Goal: Task Accomplishment & Management: Manage account settings

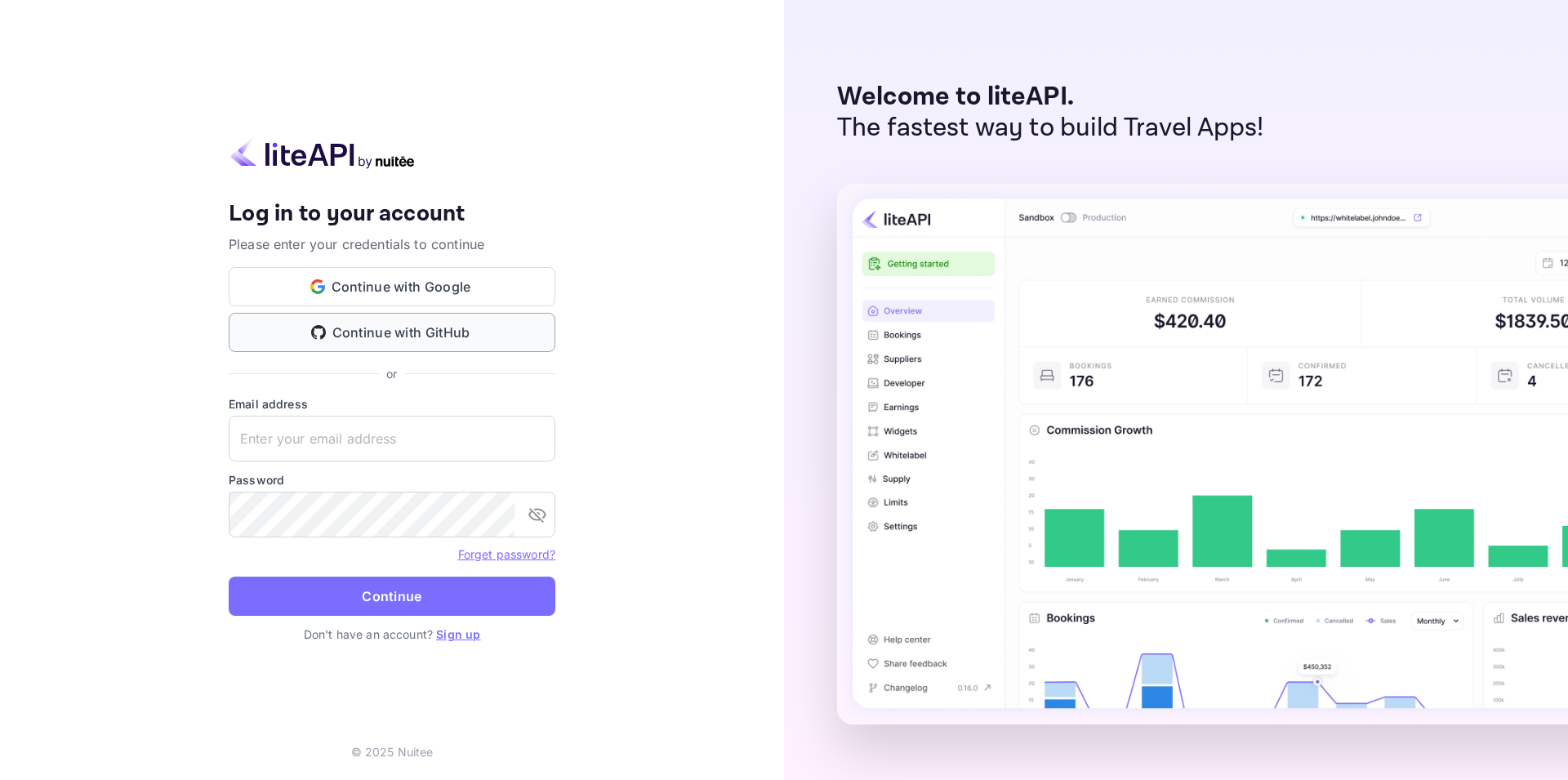
click at [405, 331] on button "Continue with GitHub" at bounding box center [392, 332] width 327 height 39
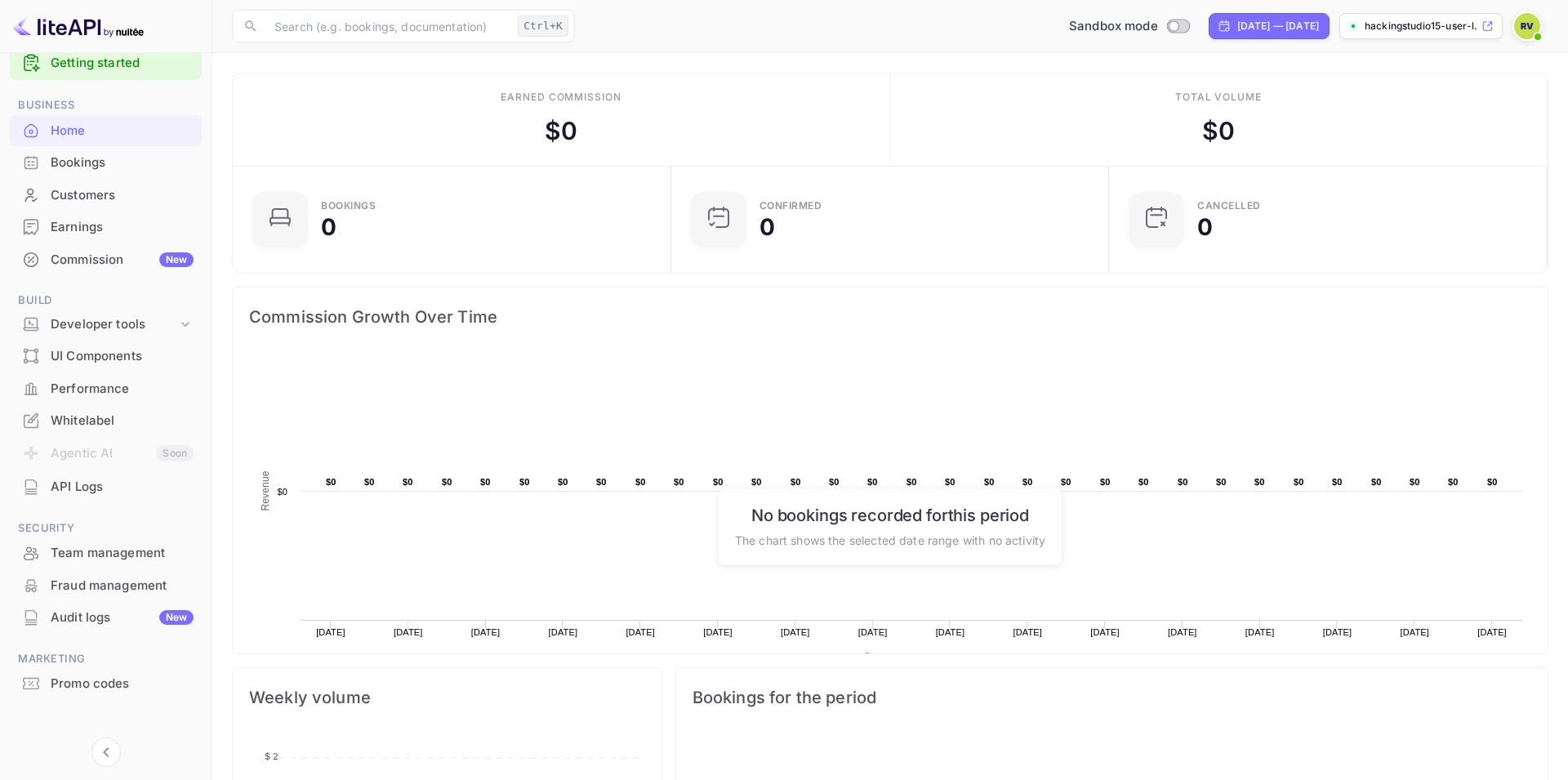
scroll to position [40, 0]
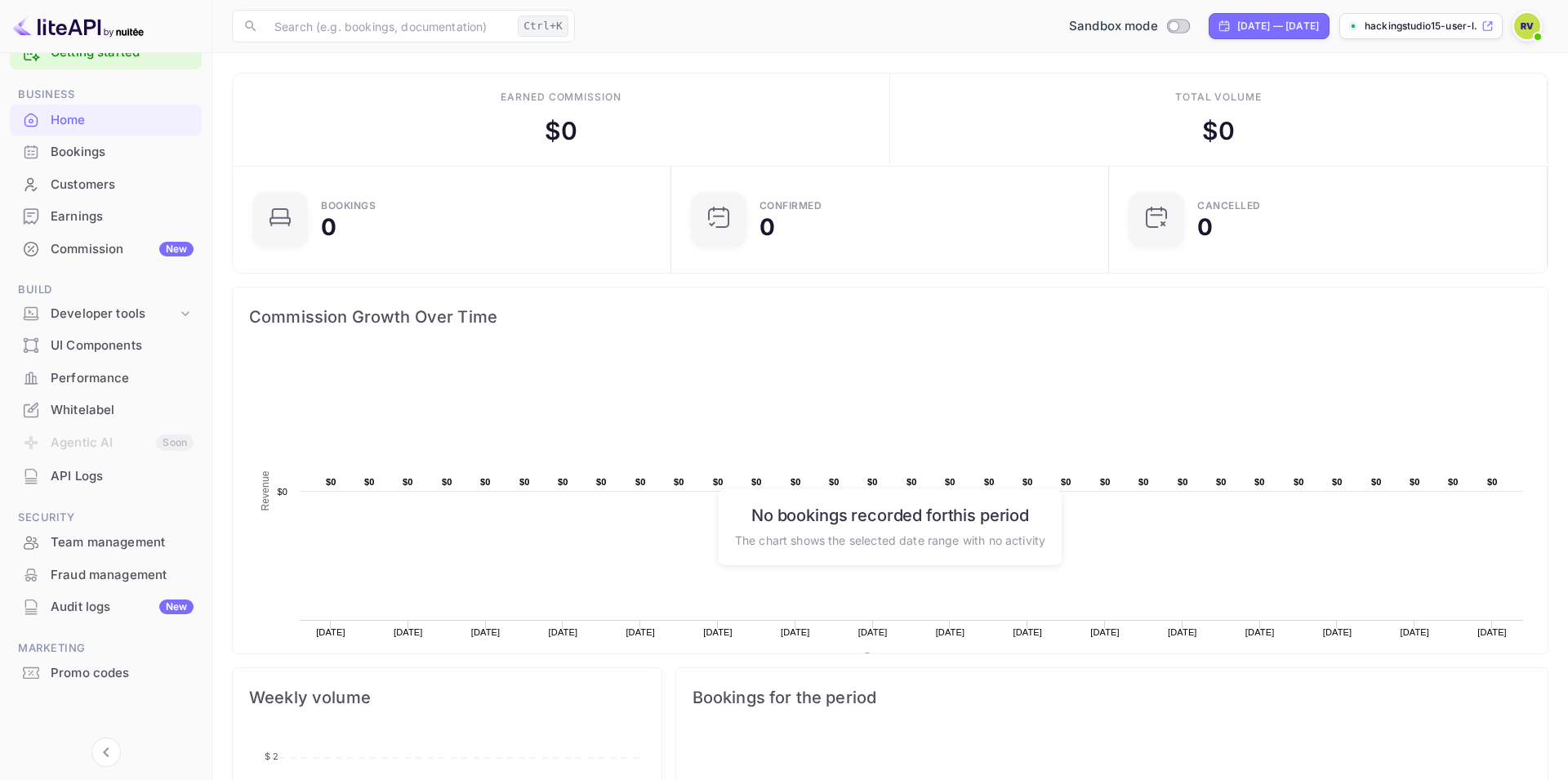
click at [97, 414] on div "Whitelabel" at bounding box center [122, 410] width 143 height 19
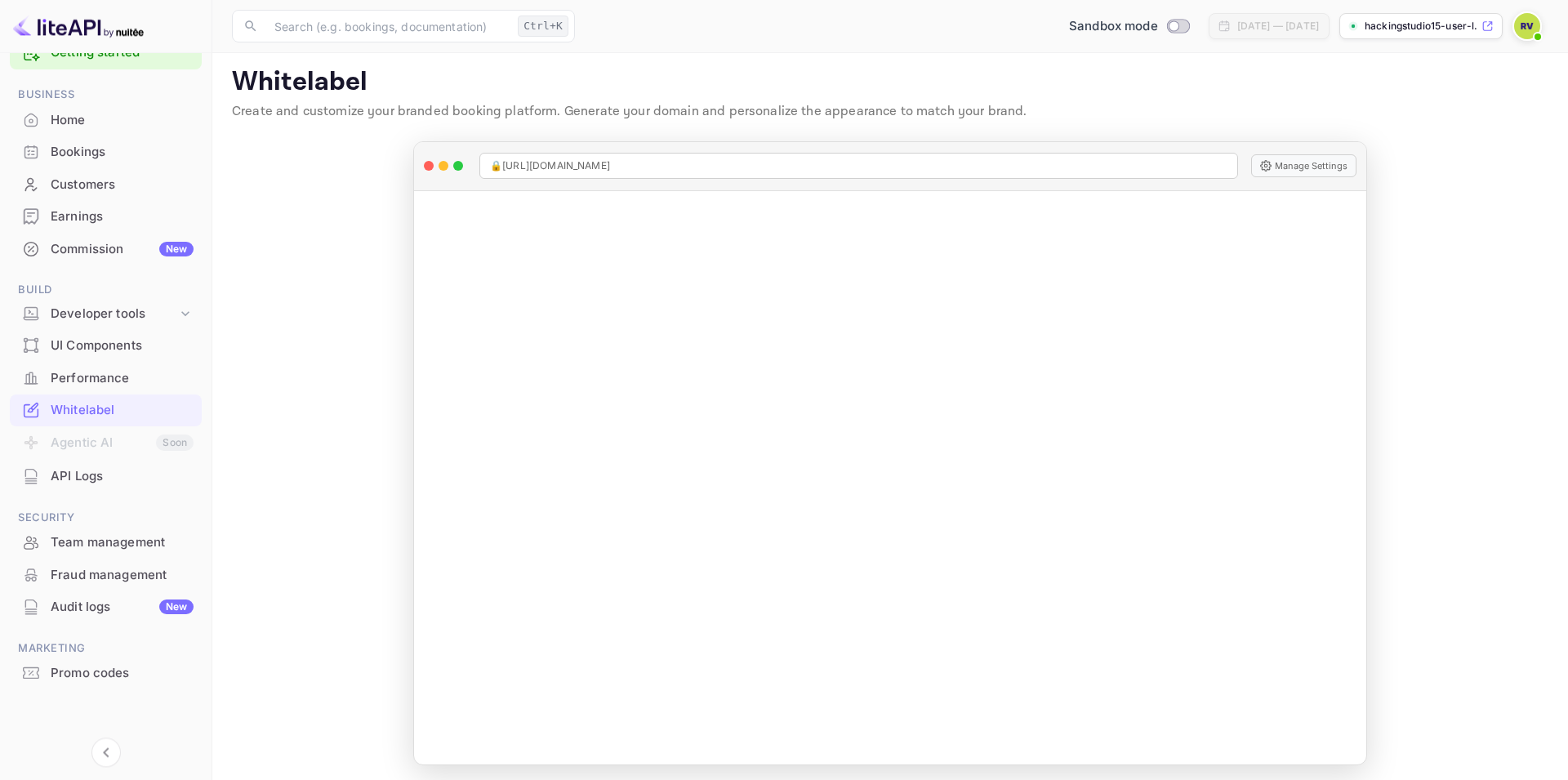
scroll to position [11, 0]
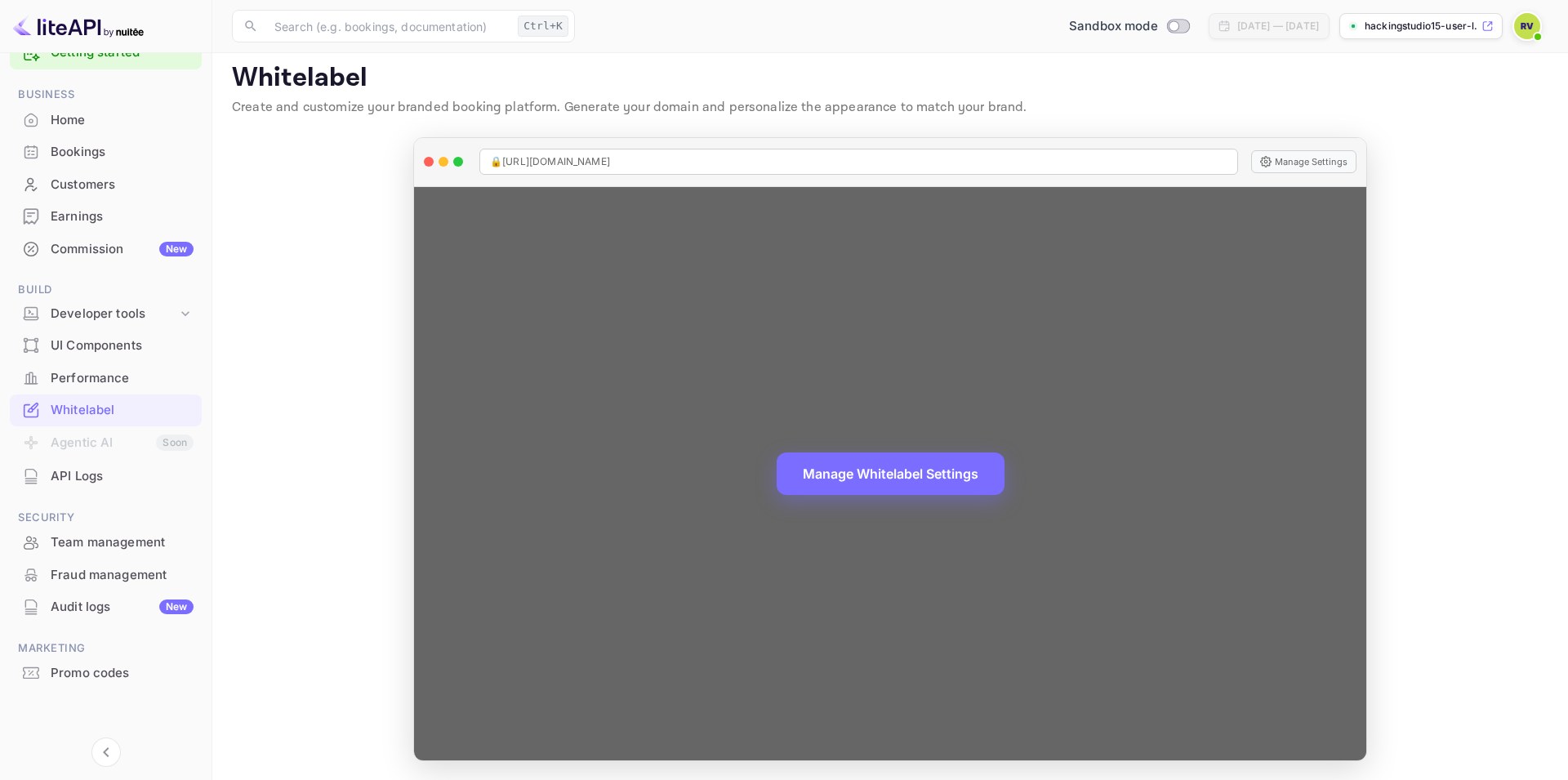
click at [1239, 450] on div "Manage Whitelabel Settings" at bounding box center [890, 473] width 952 height 573
click at [1267, 376] on div "Manage Whitelabel Settings" at bounding box center [890, 473] width 952 height 573
click at [593, 164] on span "🔒 [URL][DOMAIN_NAME]" at bounding box center [550, 162] width 120 height 15
click at [465, 161] on div "🔒 [URL][DOMAIN_NAME] Manage Settings" at bounding box center [890, 162] width 952 height 49
click at [445, 159] on div at bounding box center [444, 162] width 10 height 10
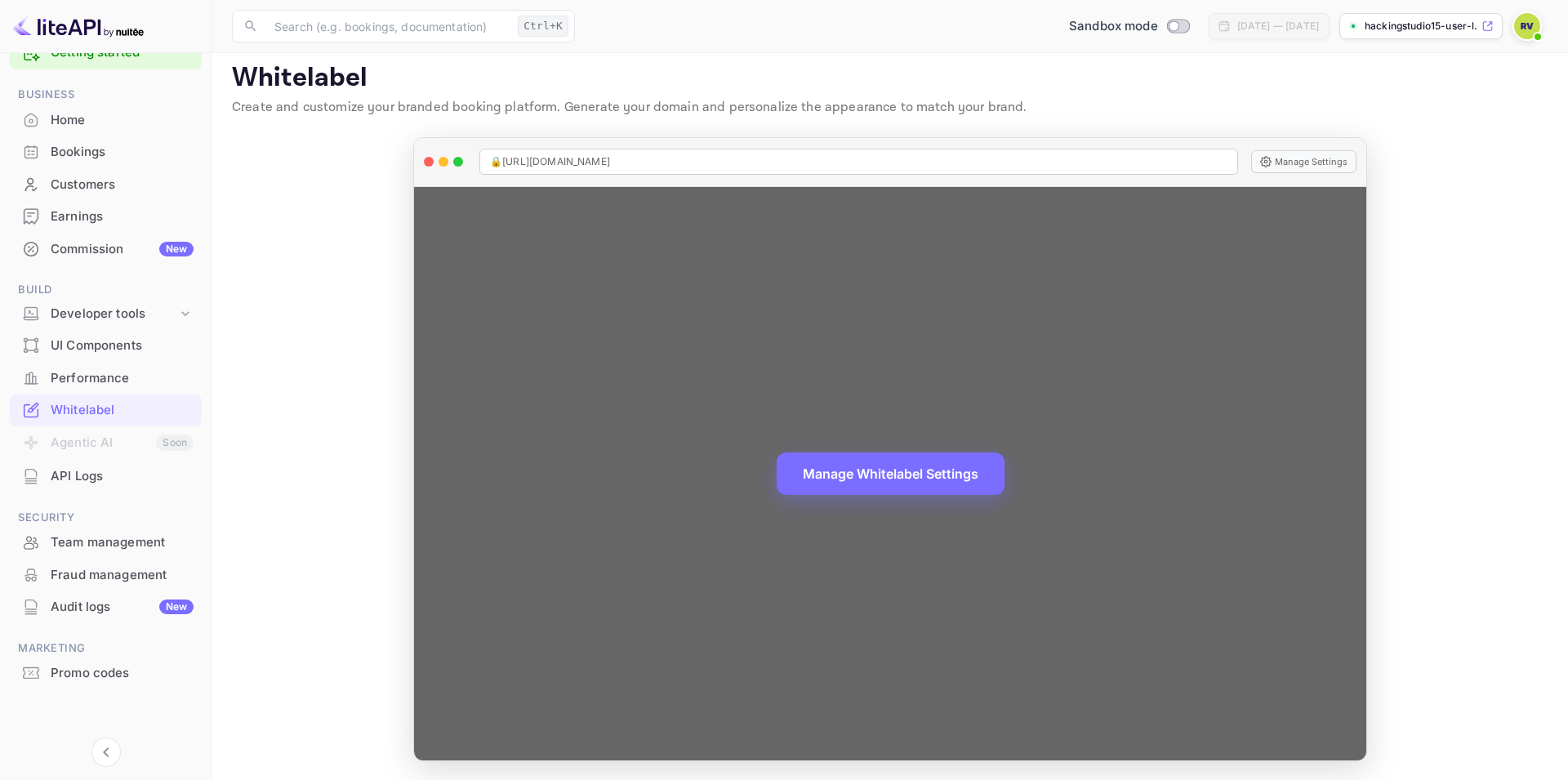
click at [481, 395] on div "Manage Whitelabel Settings" at bounding box center [890, 473] width 952 height 573
click at [741, 532] on div "Manage Whitelabel Settings" at bounding box center [890, 473] width 952 height 573
click at [883, 474] on button "Manage Whitelabel Settings" at bounding box center [890, 472] width 228 height 43
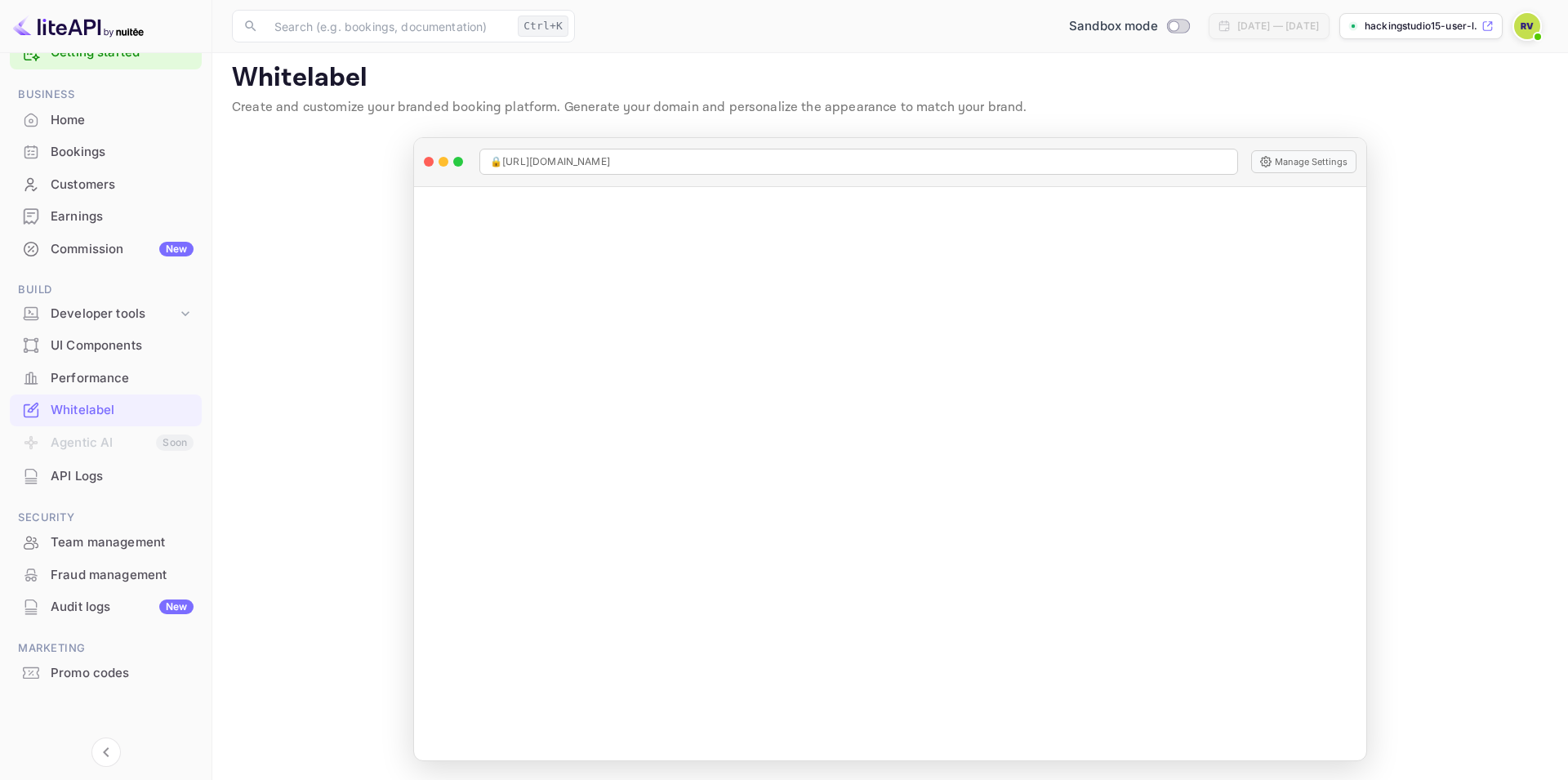
click at [1465, 24] on p "hackingstudio15-user-l..." at bounding box center [1421, 27] width 113 height 15
click at [66, 123] on div "Home" at bounding box center [122, 120] width 143 height 19
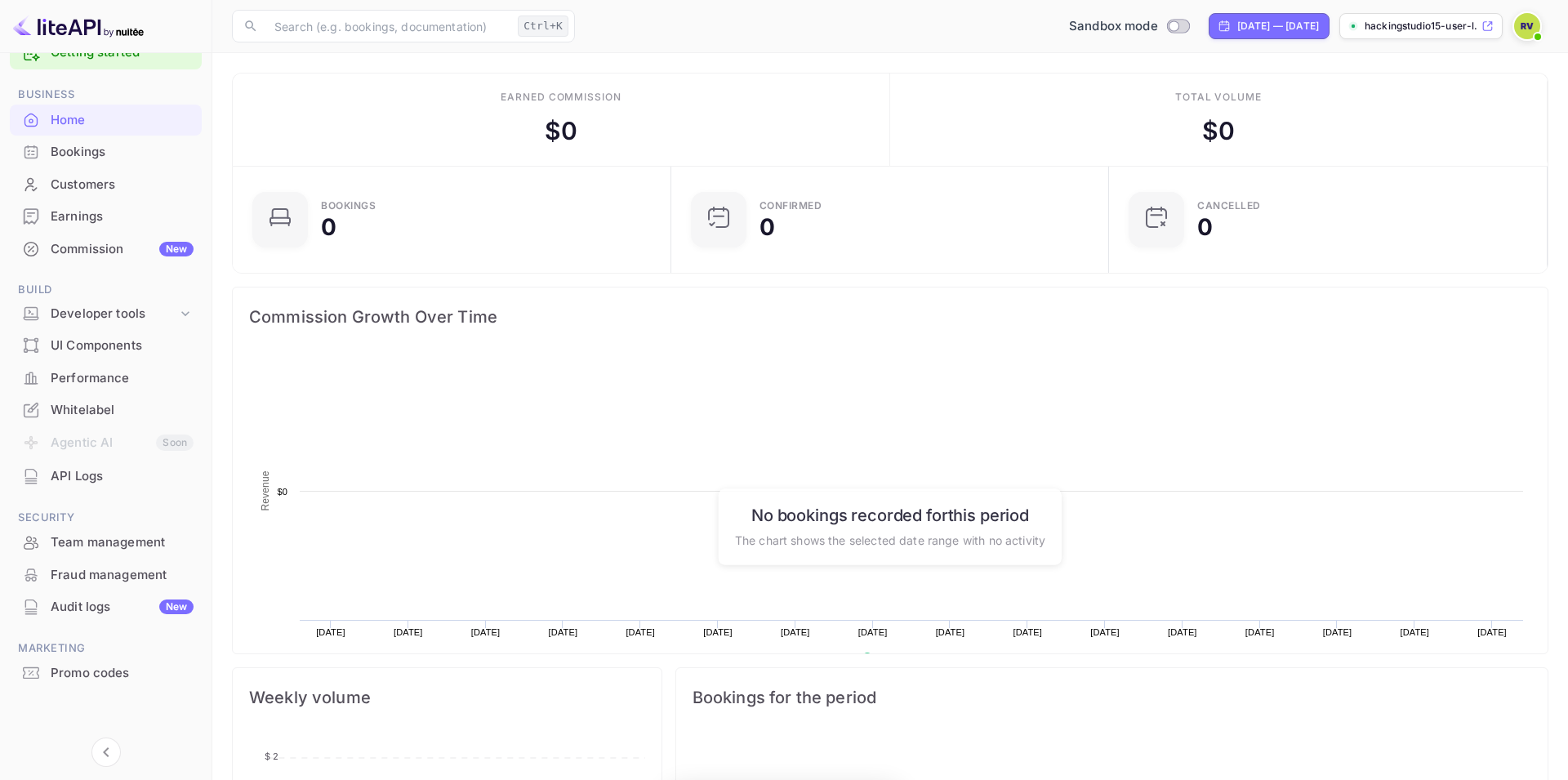
scroll to position [1, 1]
click at [98, 217] on div "Earnings" at bounding box center [122, 217] width 143 height 19
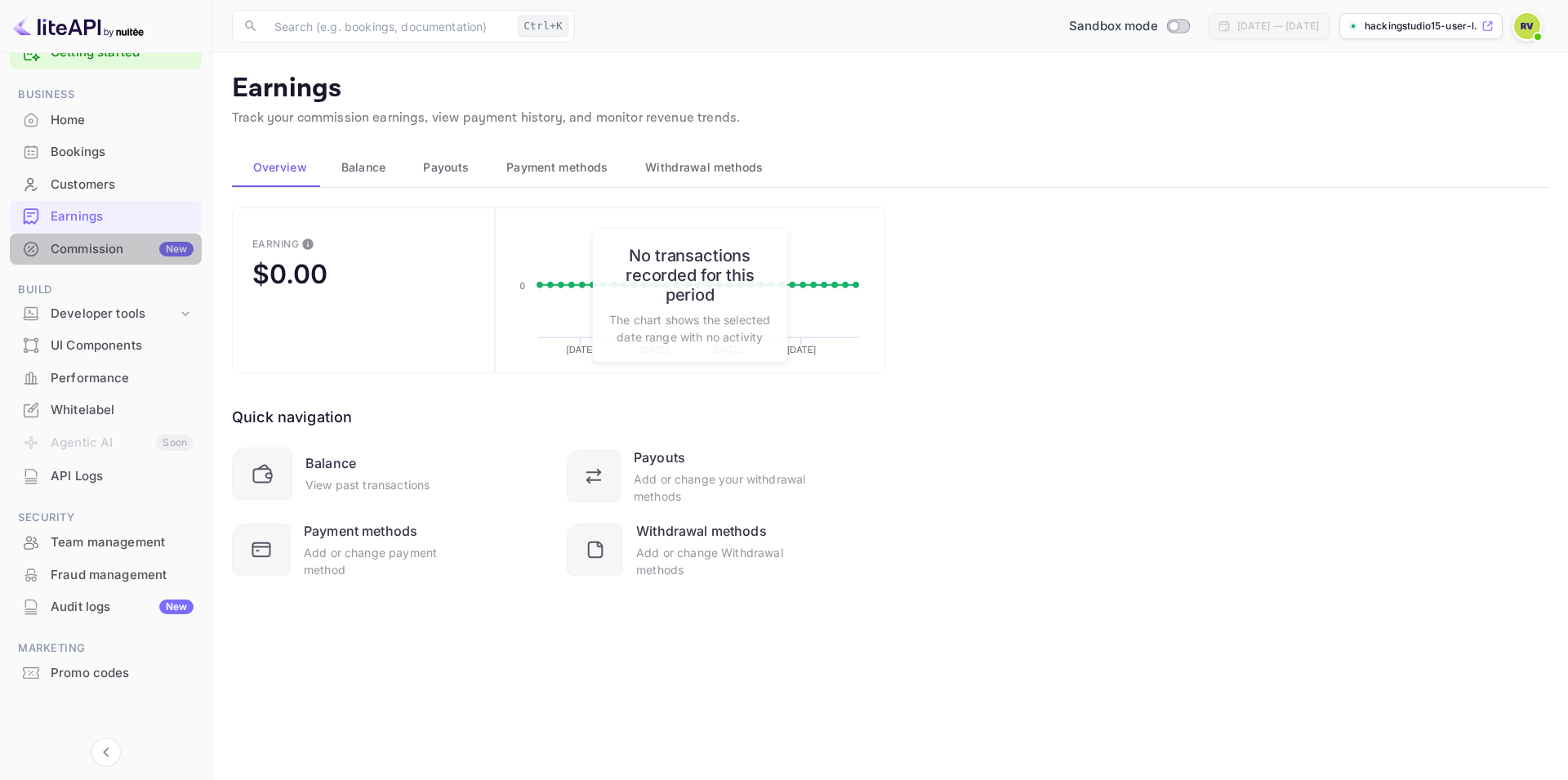
click at [92, 250] on div "Commission New" at bounding box center [122, 249] width 143 height 19
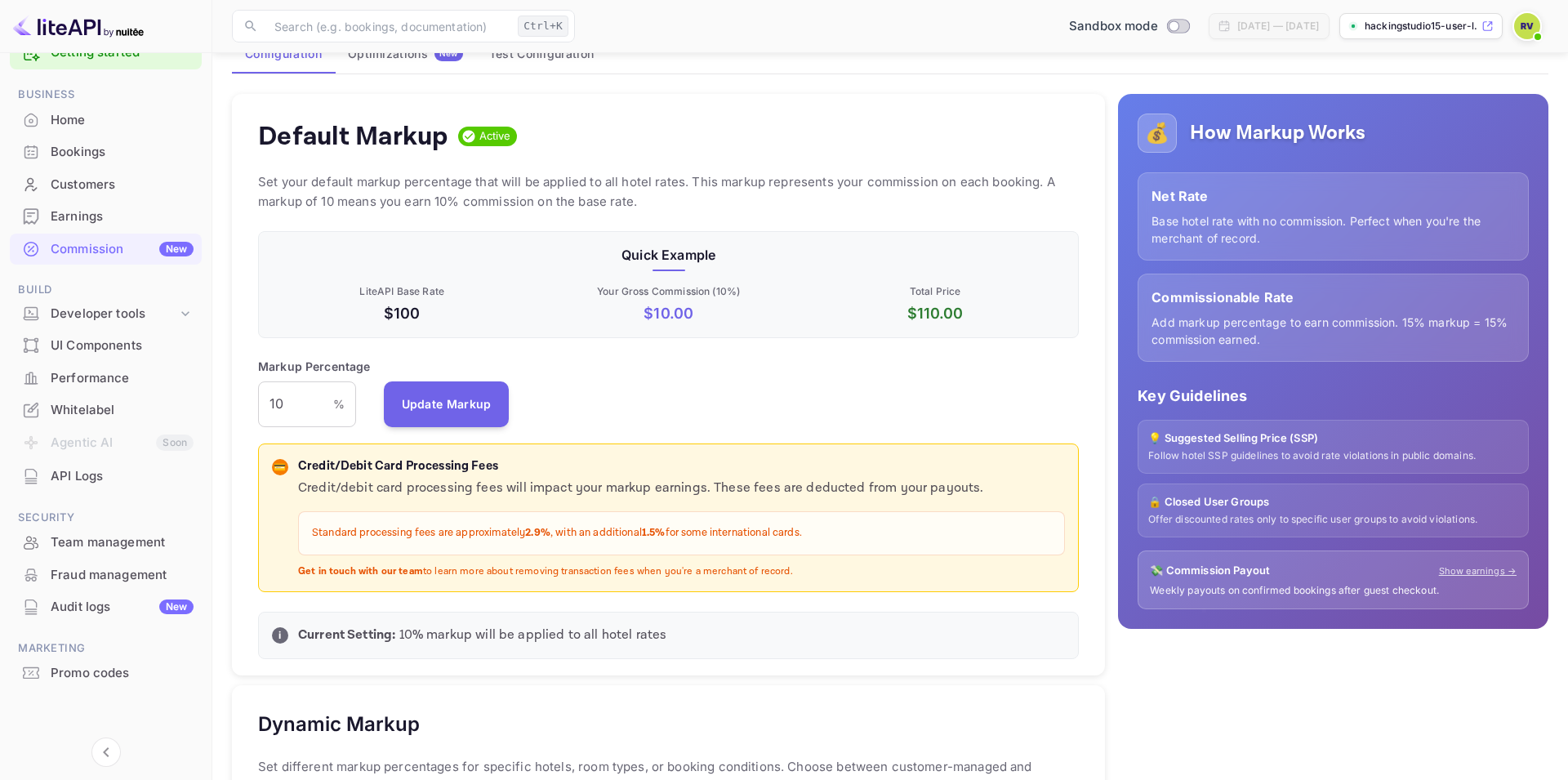
scroll to position [216, 0]
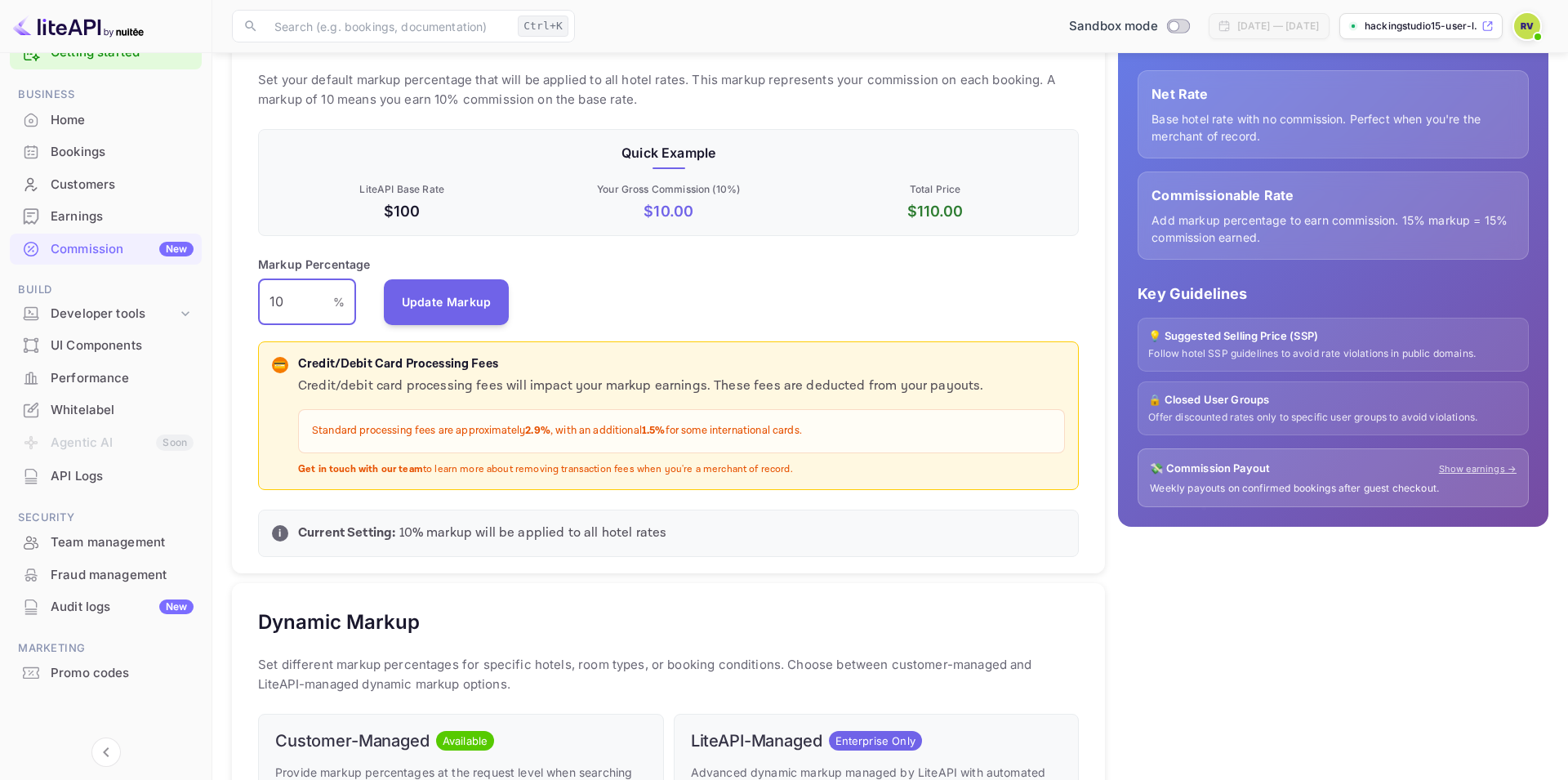
click at [295, 300] on input "10" at bounding box center [295, 302] width 75 height 46
click at [425, 305] on button "Update Markup" at bounding box center [446, 301] width 126 height 46
drag, startPoint x: 189, startPoint y: 294, endPoint x: 163, endPoint y: 295, distance: 26.0
click at [258, 295] on input "15" at bounding box center [295, 302] width 75 height 46
type input "25"
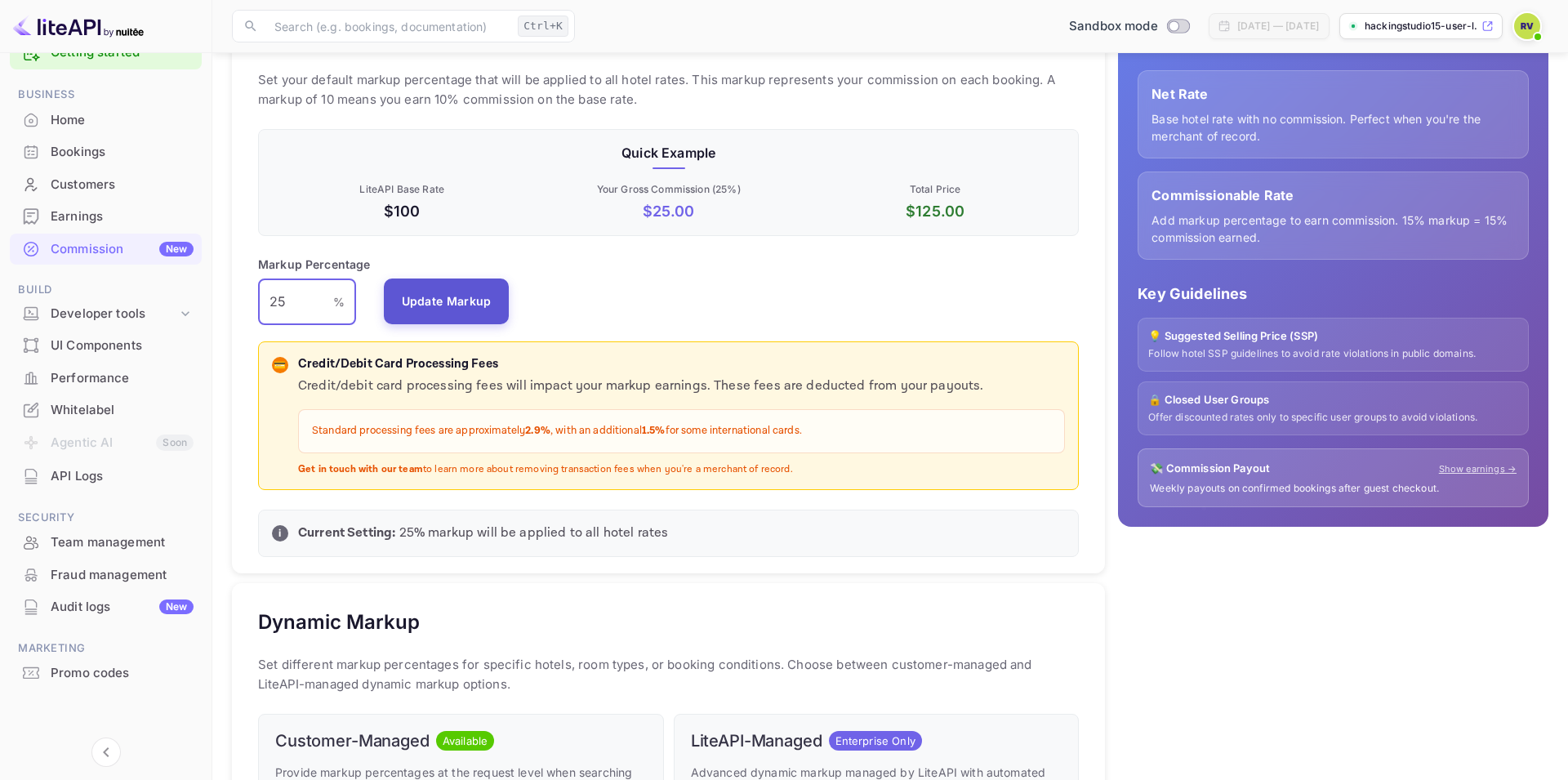
click at [440, 305] on button "Update Markup" at bounding box center [446, 301] width 126 height 46
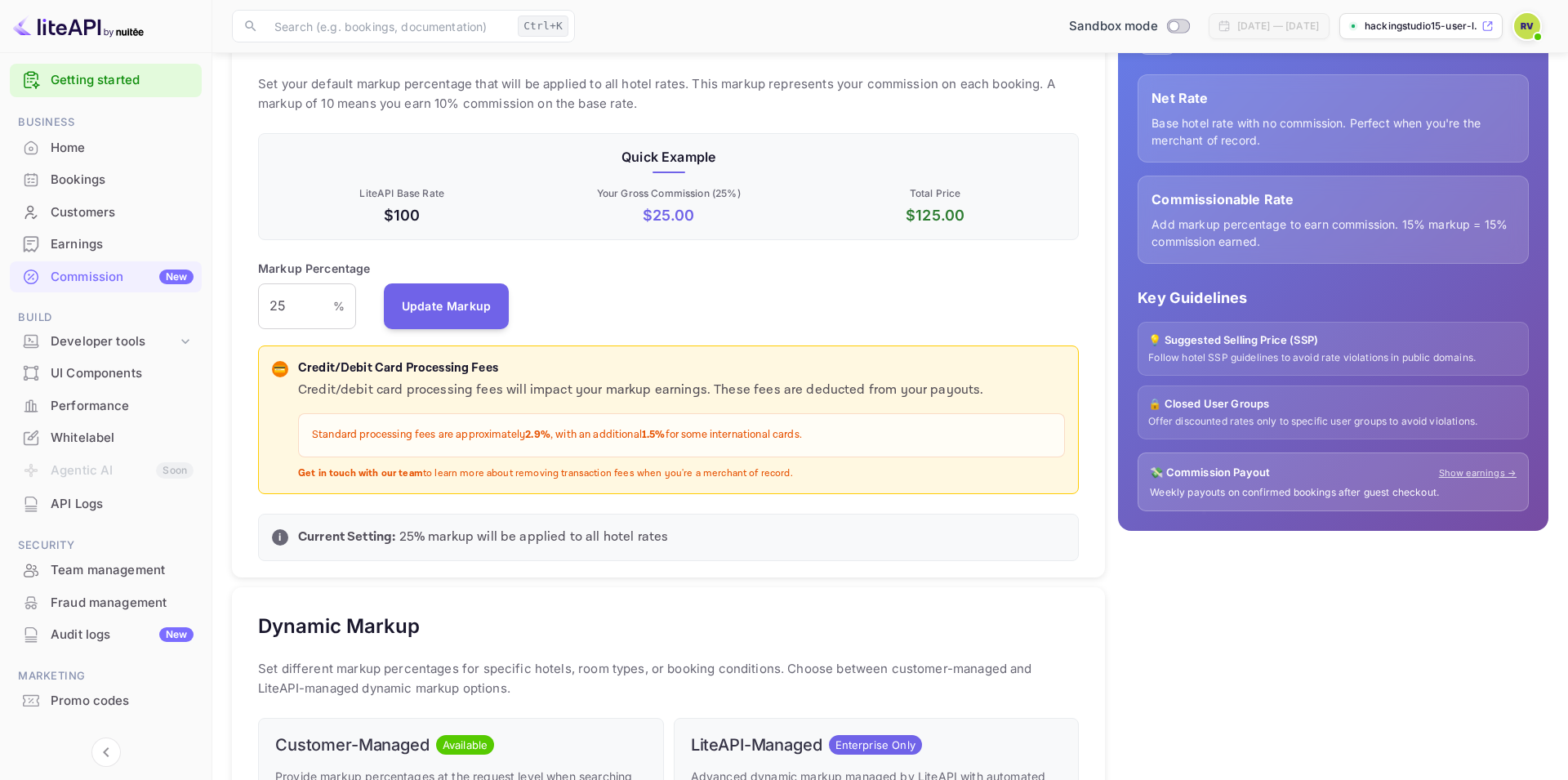
scroll to position [0, 0]
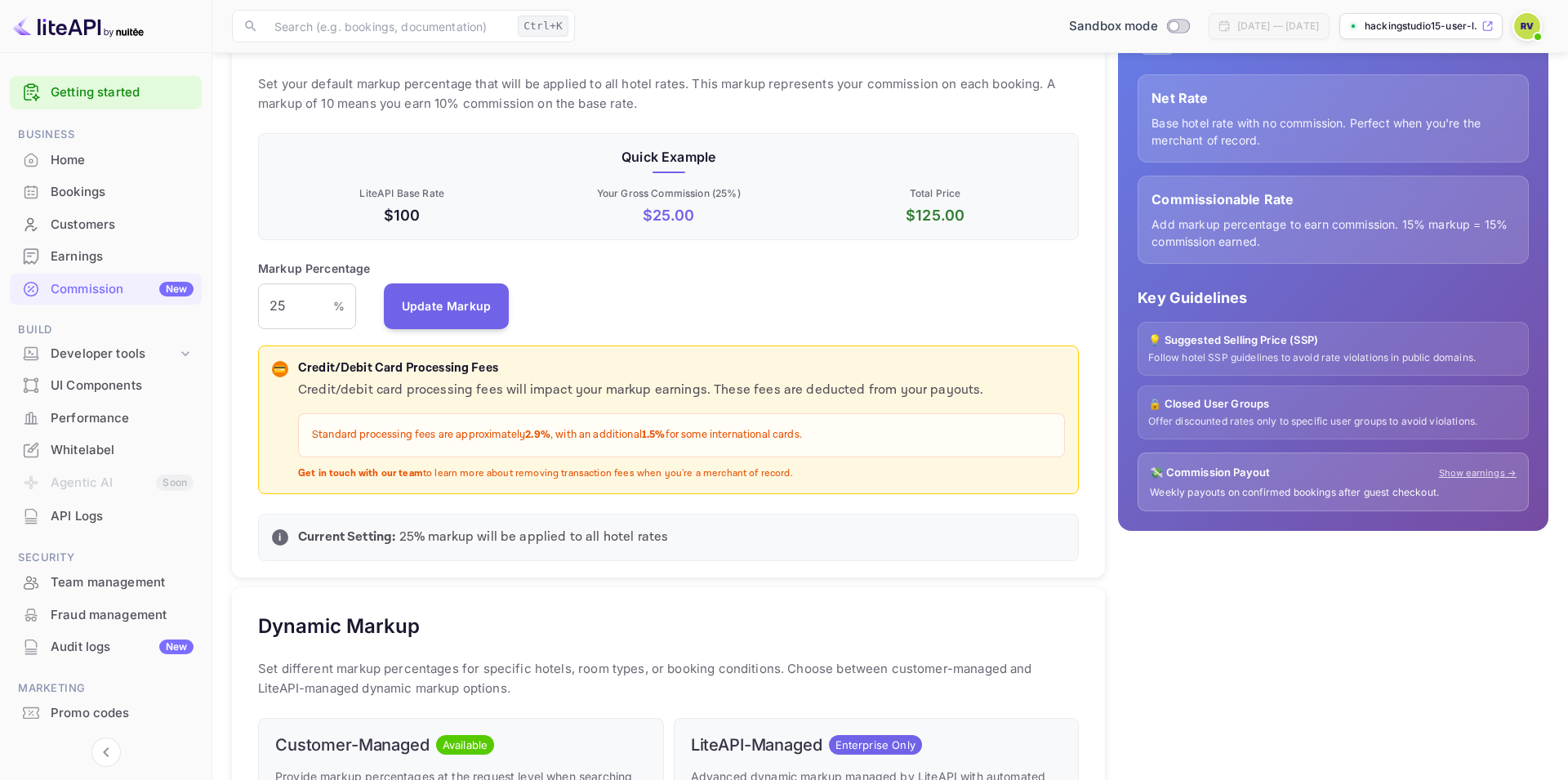
click at [1536, 26] on img at bounding box center [1527, 26] width 26 height 26
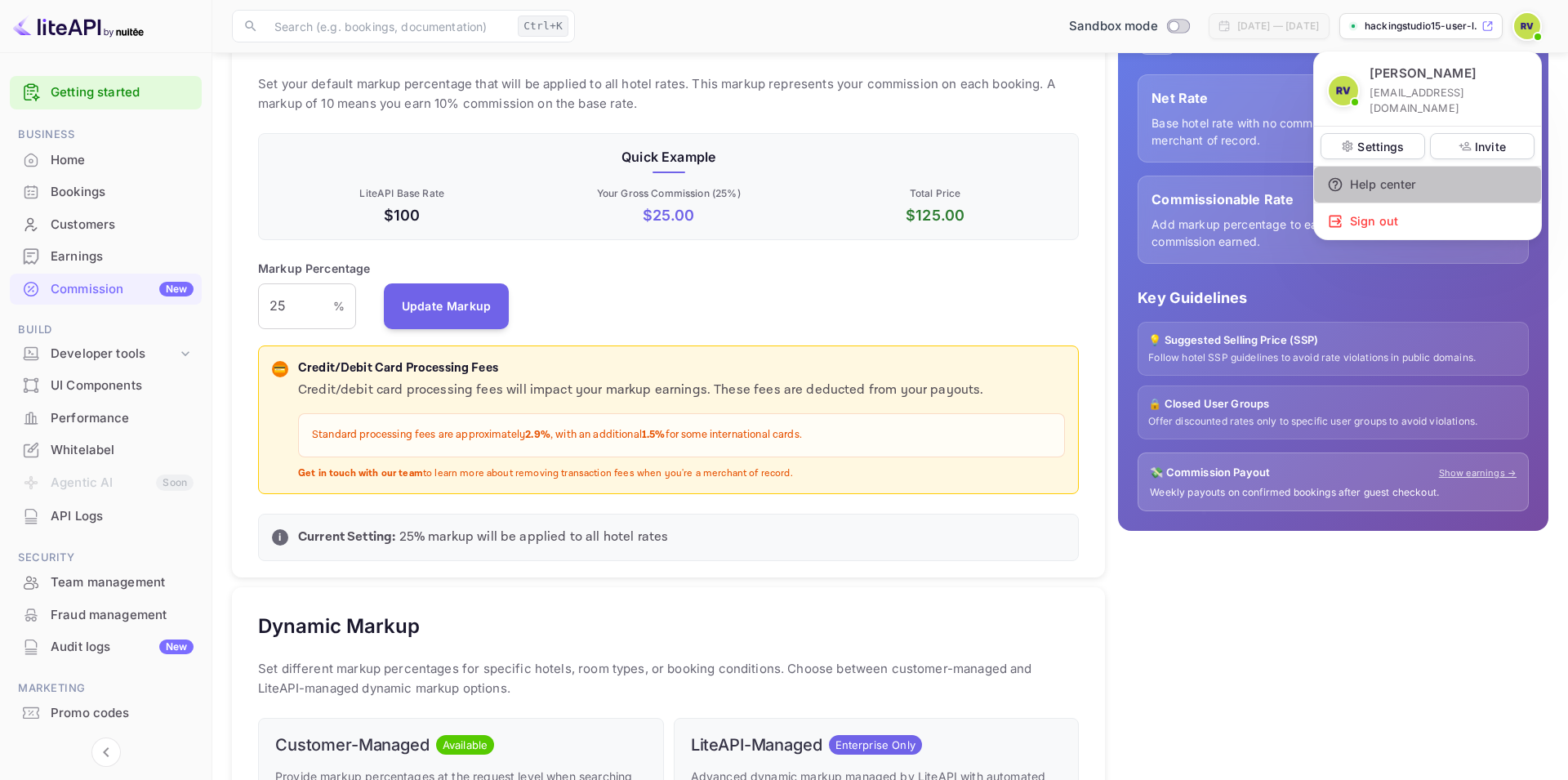
click at [1395, 175] on div "Help center" at bounding box center [1428, 184] width 227 height 36
click at [880, 29] on div at bounding box center [784, 390] width 1568 height 780
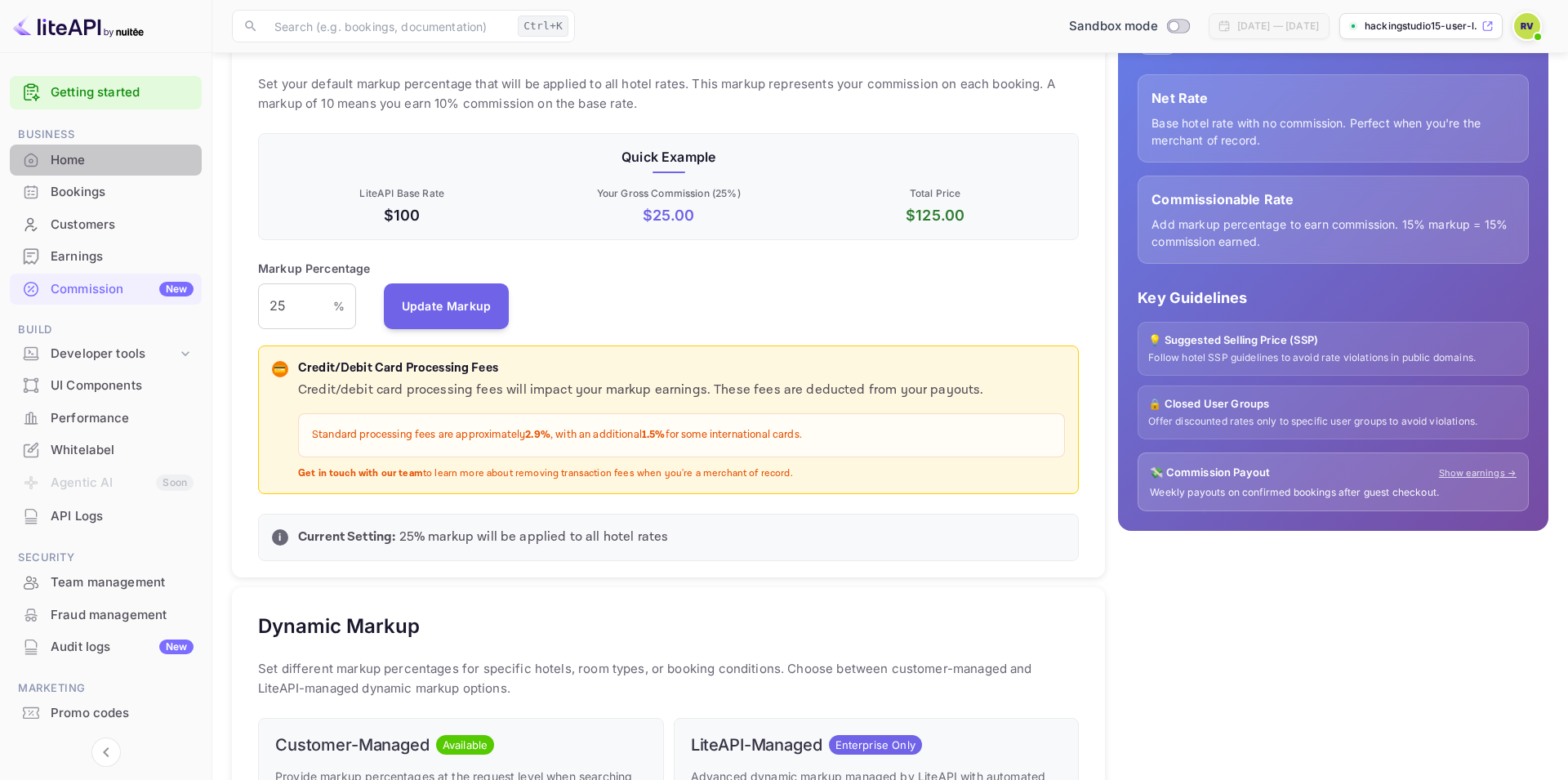
click at [70, 159] on div "Home" at bounding box center [122, 160] width 143 height 19
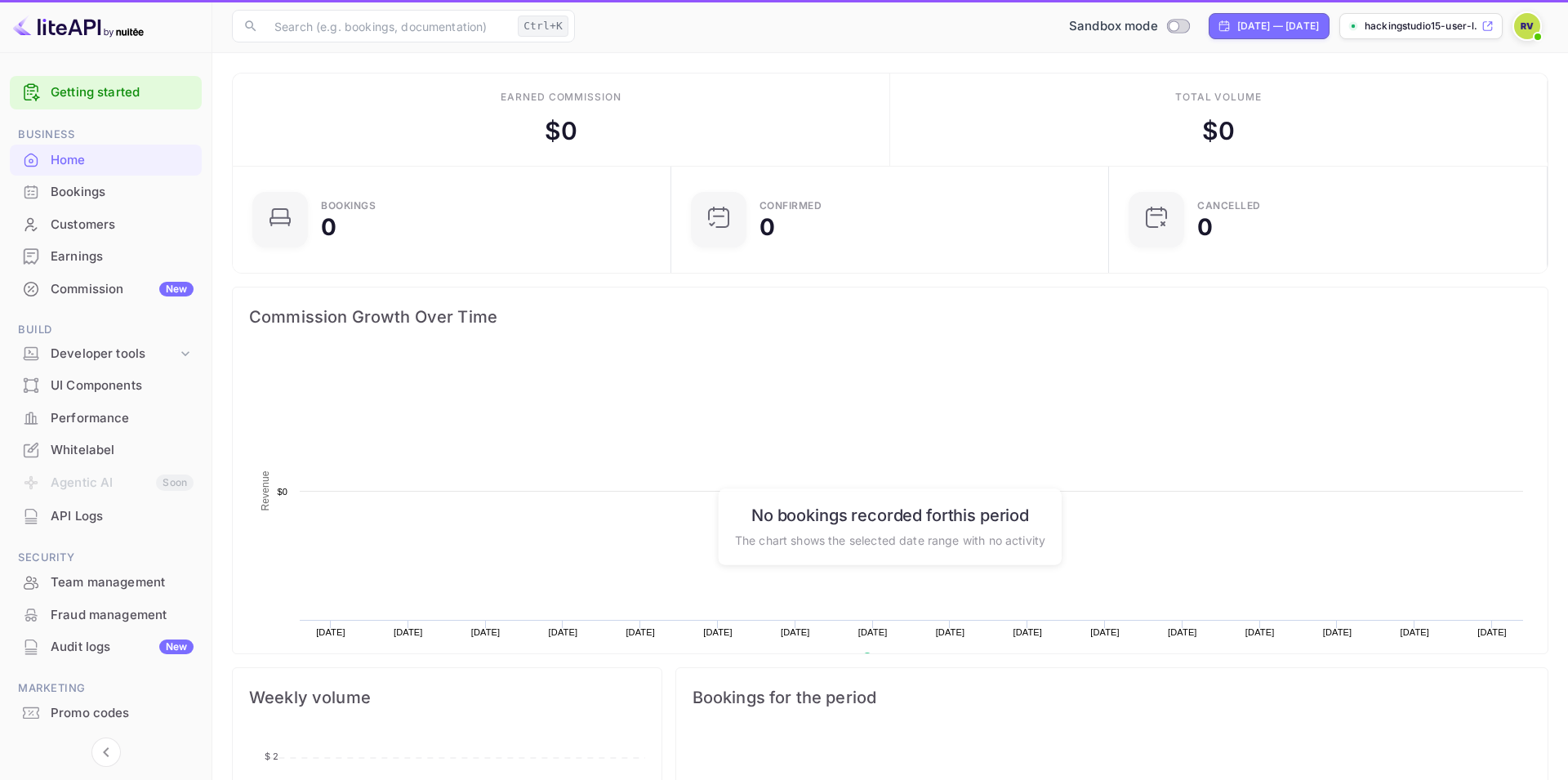
scroll to position [1, 1]
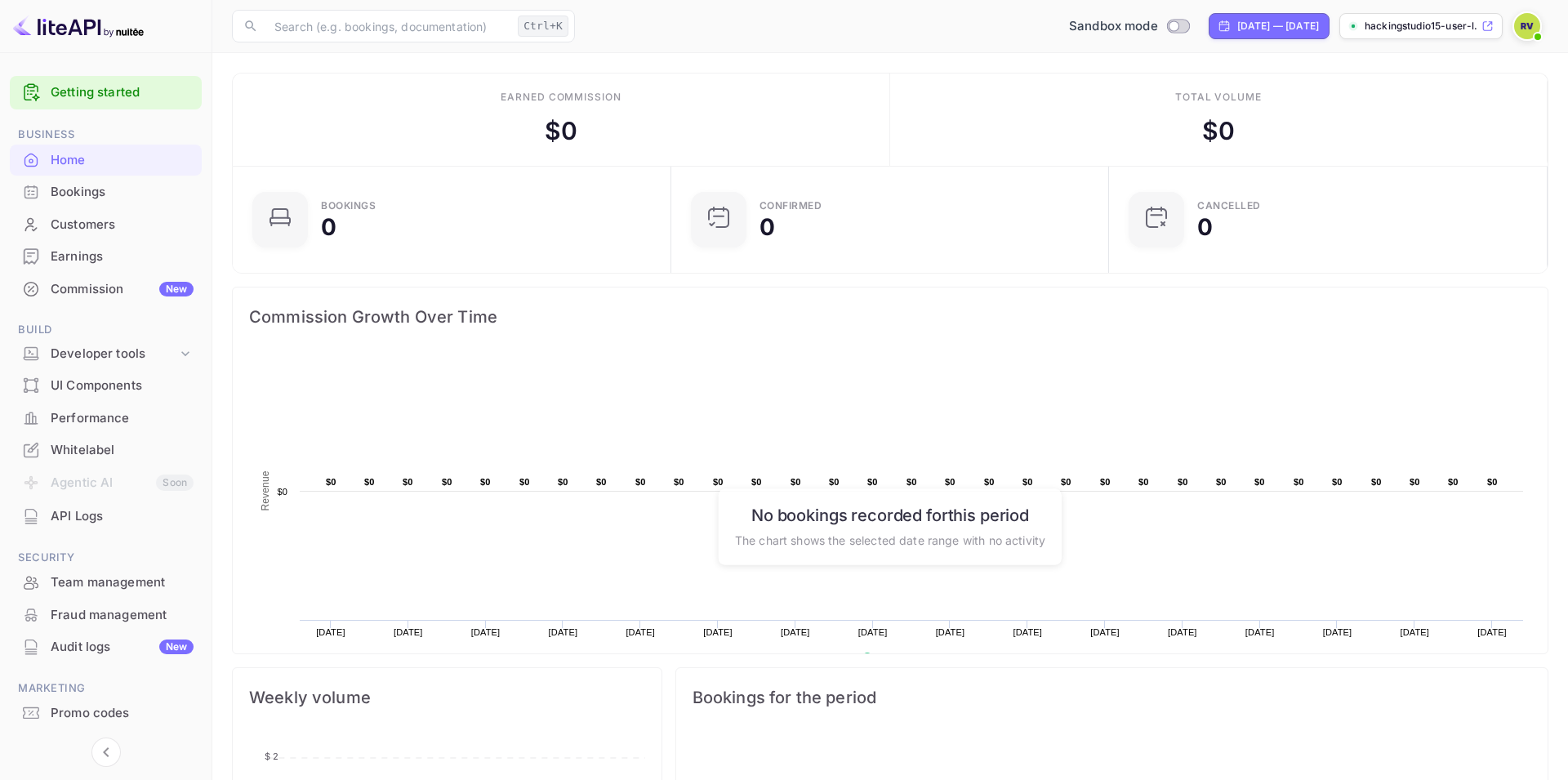
click at [1404, 21] on p "hackingstudio15-user-l..." at bounding box center [1421, 27] width 113 height 15
click at [1534, 32] on span at bounding box center [1538, 37] width 17 height 17
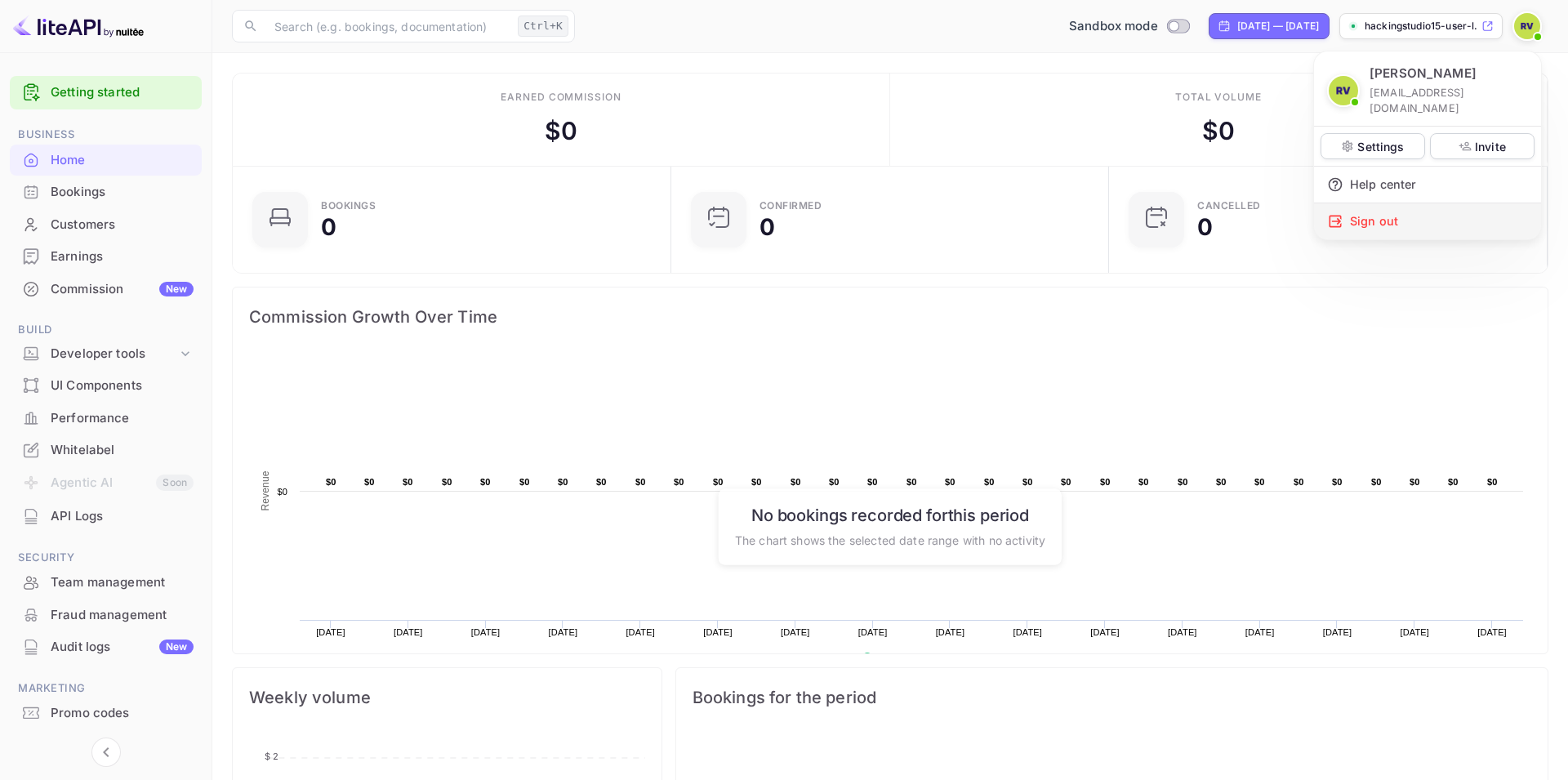
click at [1416, 215] on div "Sign out" at bounding box center [1428, 221] width 227 height 36
